Goal: Information Seeking & Learning: Learn about a topic

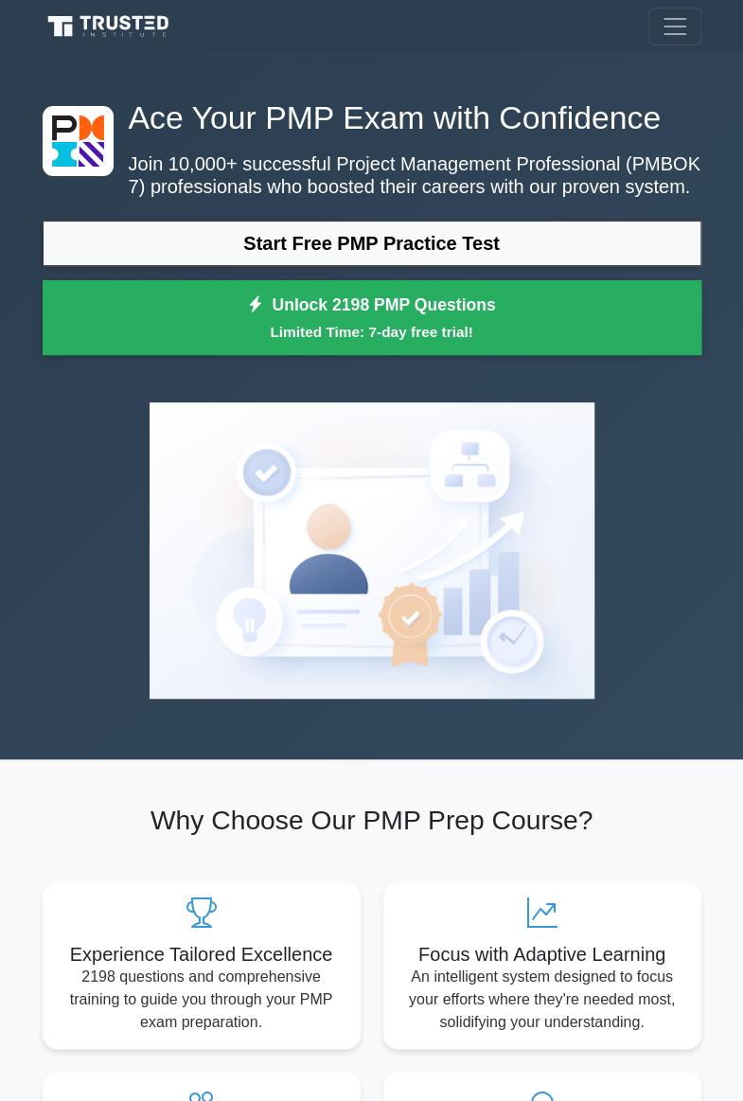
click at [447, 241] on link "Start Free PMP Practice Test" at bounding box center [372, 243] width 659 height 45
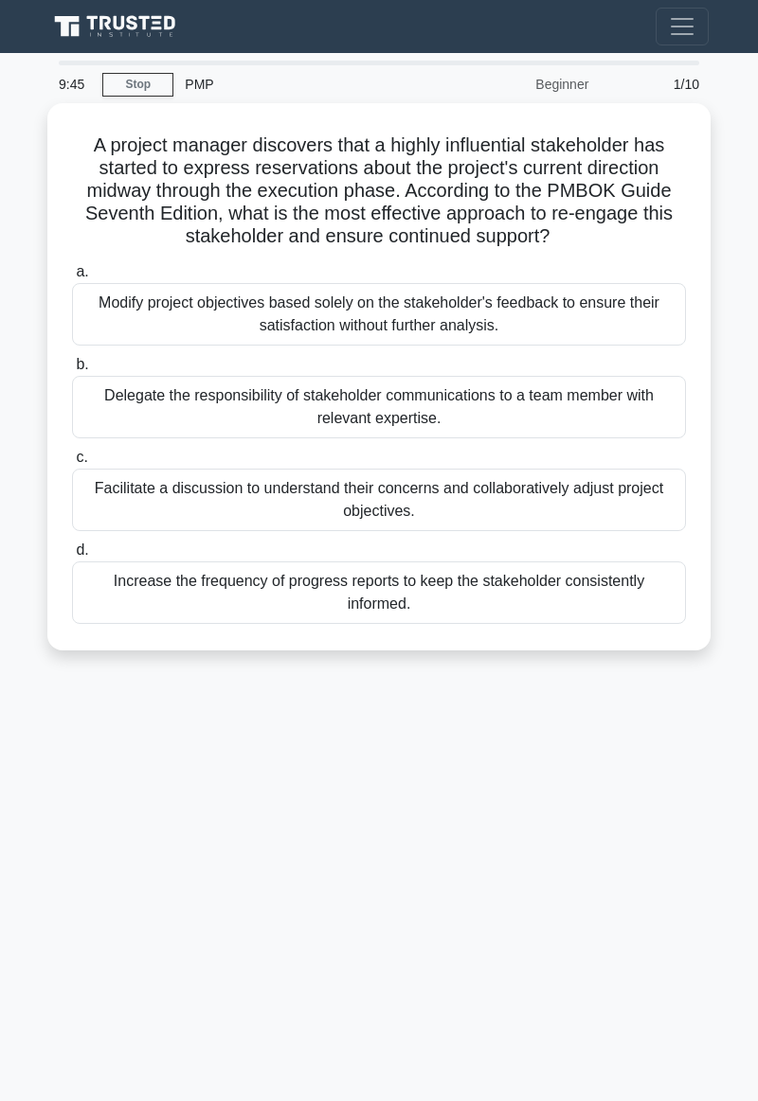
click at [505, 278] on label "a. Modify project objectives based solely on the stakeholder's feedback to ensu…" at bounding box center [379, 302] width 614 height 85
click at [72, 278] on input "a. Modify project objectives based solely on the stakeholder's feedback to ensu…" at bounding box center [72, 272] width 0 height 12
